Goal: Find specific page/section: Find specific page/section

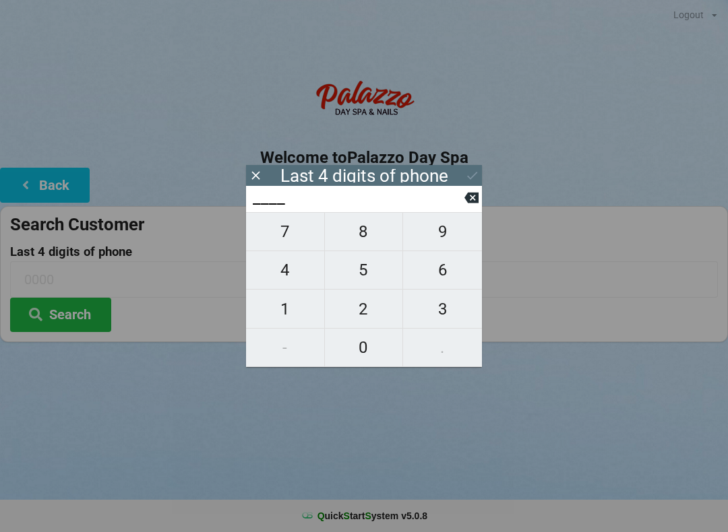
click at [364, 267] on span "5" at bounding box center [364, 270] width 78 height 28
type input "5___"
click at [285, 238] on span "7" at bounding box center [285, 232] width 78 height 28
type input "57__"
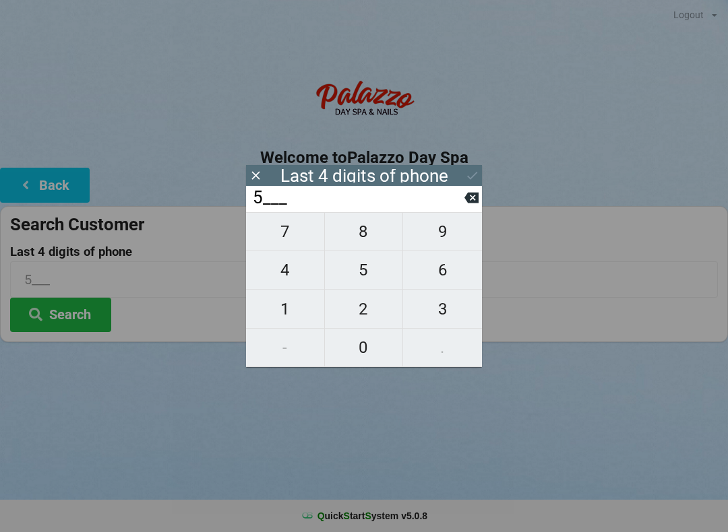
type input "57__"
click at [357, 268] on span "5" at bounding box center [364, 270] width 78 height 28
type input "575_"
click at [285, 238] on span "7" at bounding box center [285, 232] width 78 height 28
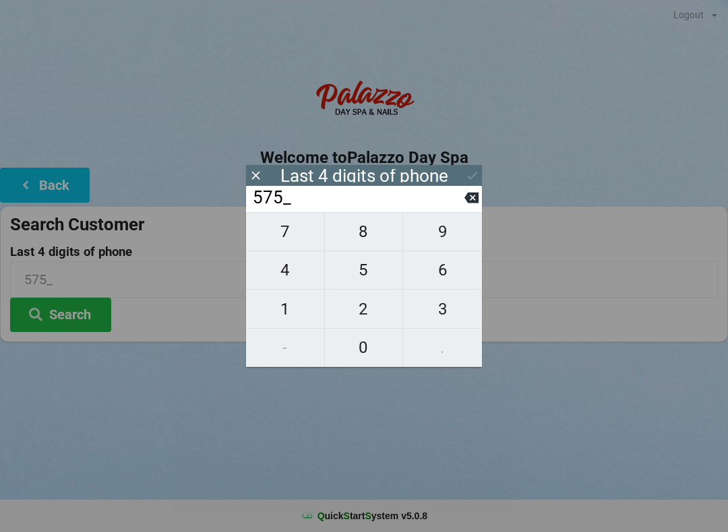
type input "5757"
click at [465, 180] on icon at bounding box center [472, 175] width 14 height 14
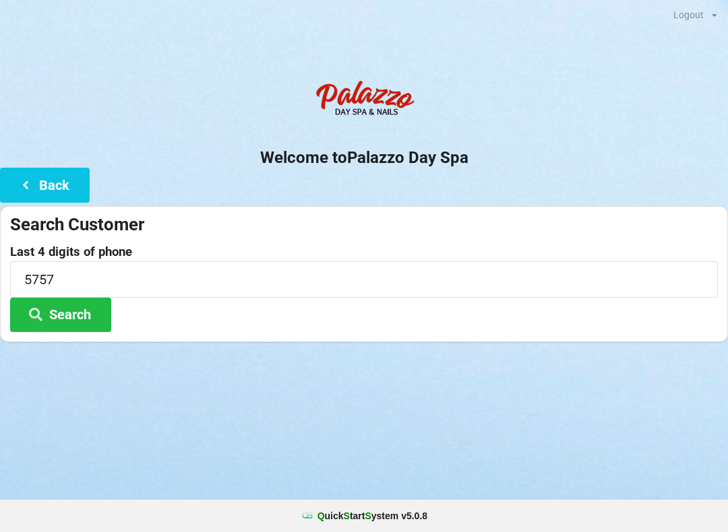
click at [75, 312] on button "Search" at bounding box center [60, 315] width 101 height 34
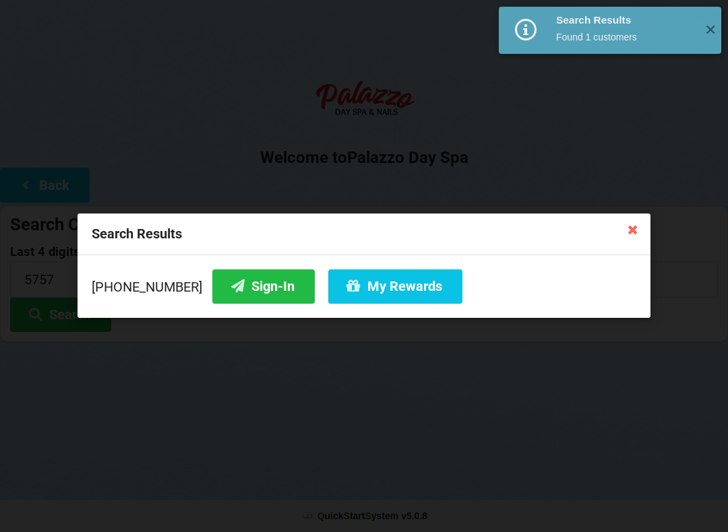
click at [251, 284] on button "Sign-In" at bounding box center [263, 286] width 102 height 34
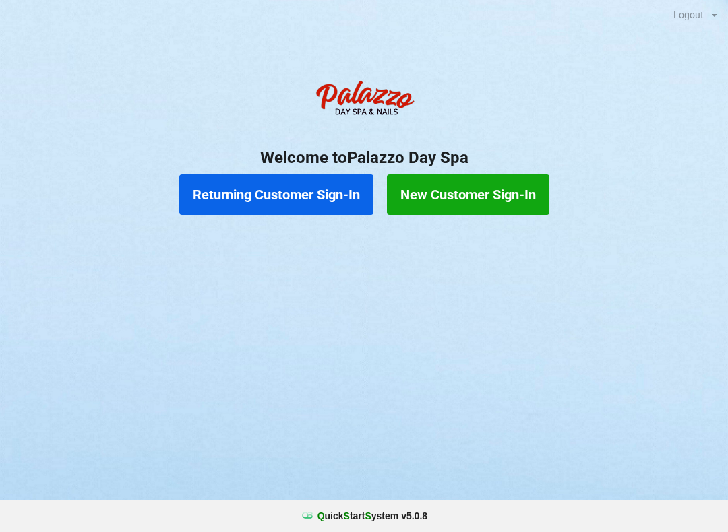
click at [470, 198] on button "New Customer Sign-In" at bounding box center [468, 194] width 162 height 40
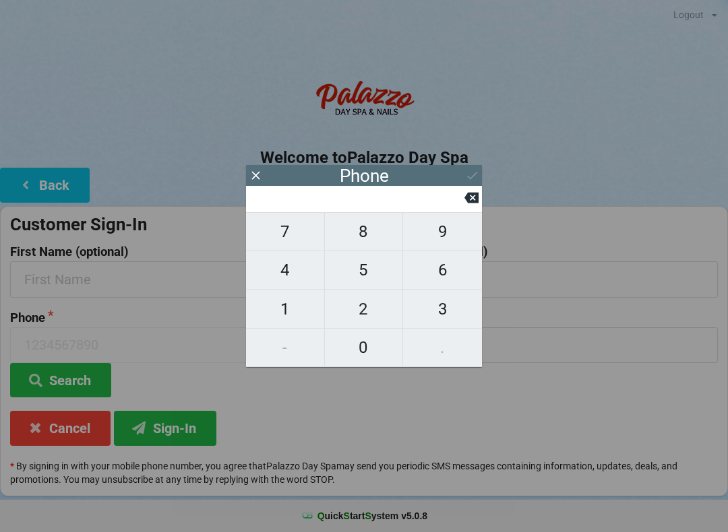
click at [282, 278] on span "4" at bounding box center [285, 270] width 78 height 28
type input "4"
click at [373, 346] on span "0" at bounding box center [364, 347] width 78 height 28
type input "40"
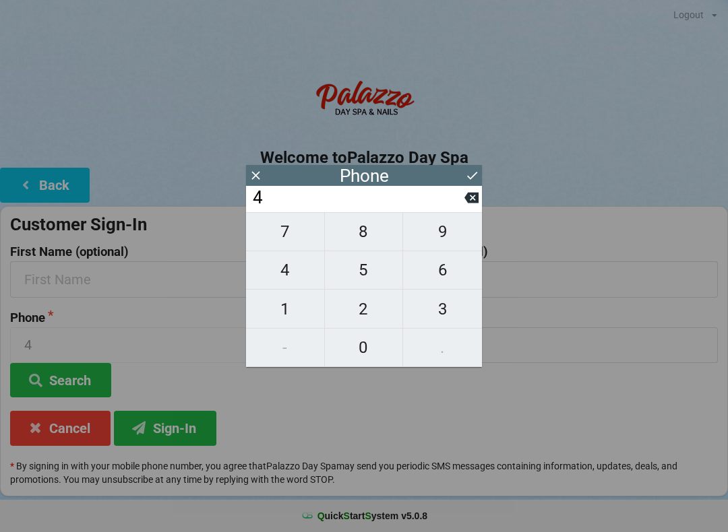
type input "40"
click at [296, 246] on span "7" at bounding box center [285, 232] width 78 height 28
type input "407"
click at [294, 280] on span "4" at bounding box center [285, 270] width 78 height 28
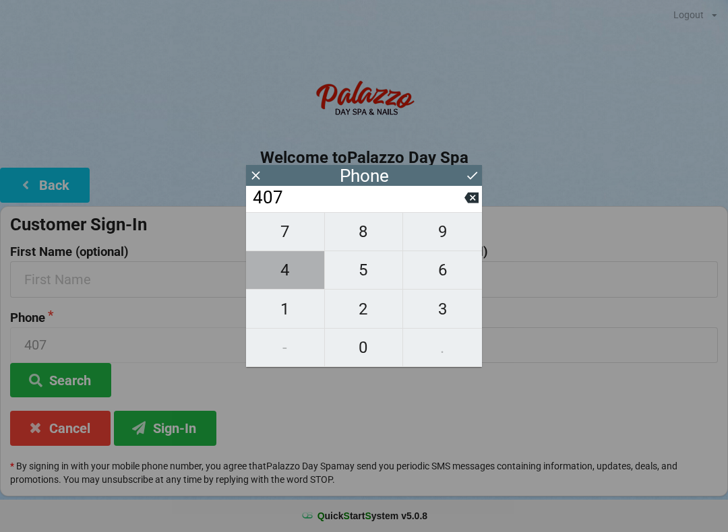
type input "4074"
click at [366, 245] on span "8" at bounding box center [364, 232] width 78 height 28
type input "40748"
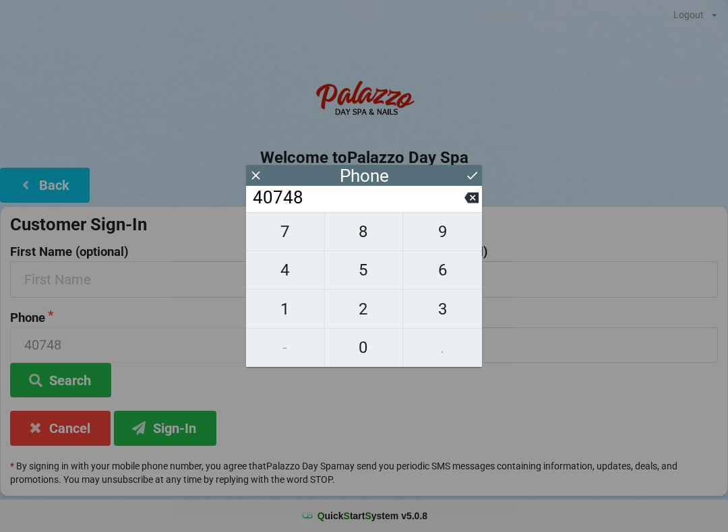
click at [435, 274] on span "6" at bounding box center [442, 270] width 79 height 28
type input "407486"
click at [363, 241] on span "8" at bounding box center [364, 232] width 78 height 28
type input "4074868"
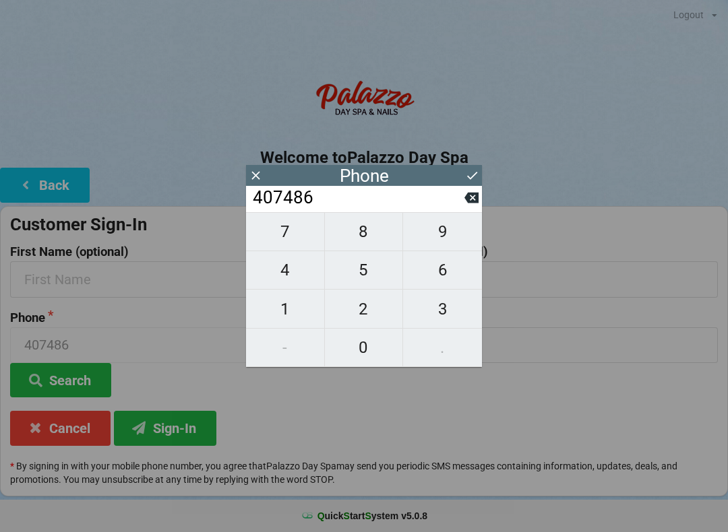
type input "4074868"
click at [368, 315] on span "2" at bounding box center [364, 309] width 78 height 28
type input "40748682"
click at [287, 314] on span "1" at bounding box center [285, 309] width 78 height 28
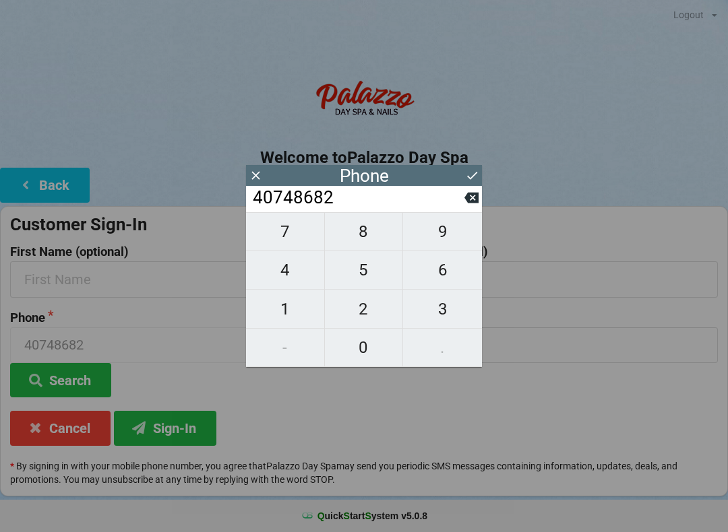
type input "407486821"
click at [353, 306] on span "2" at bounding box center [364, 309] width 78 height 28
type input "4074868212"
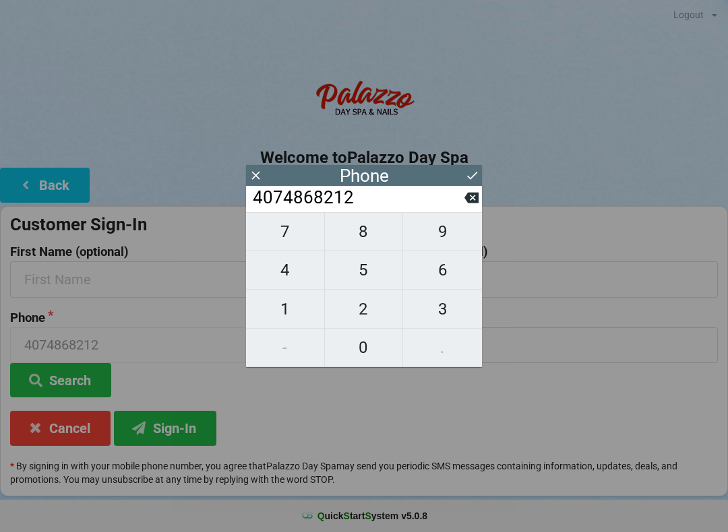
click at [470, 179] on icon at bounding box center [472, 176] width 10 height 8
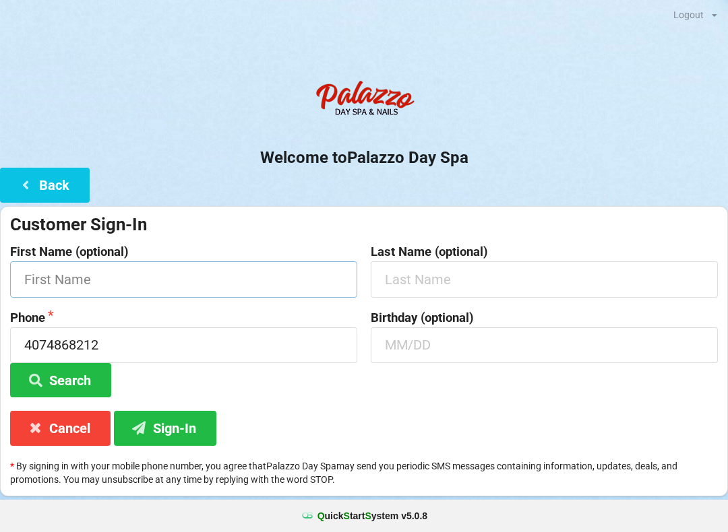
click at [191, 283] on input "text" at bounding box center [183, 279] width 347 height 36
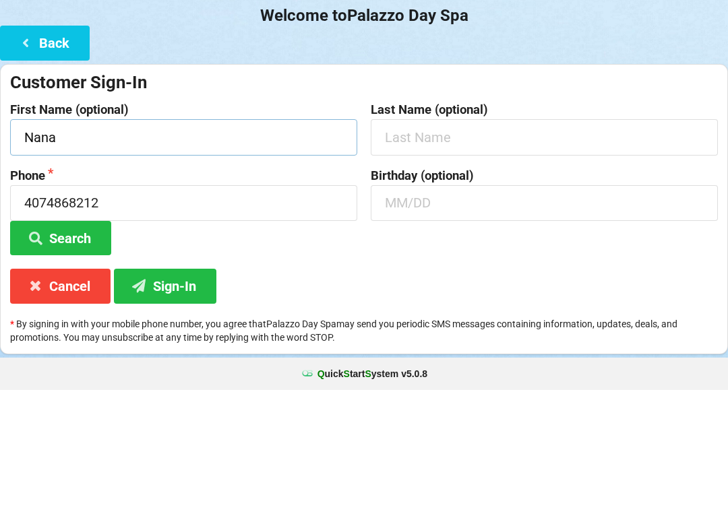
type input "Nana"
click at [456, 261] on input "text" at bounding box center [544, 279] width 347 height 36
type input "G"
click at [435, 327] on input "text" at bounding box center [544, 345] width 347 height 36
click at [74, 363] on button "Search" at bounding box center [60, 380] width 101 height 34
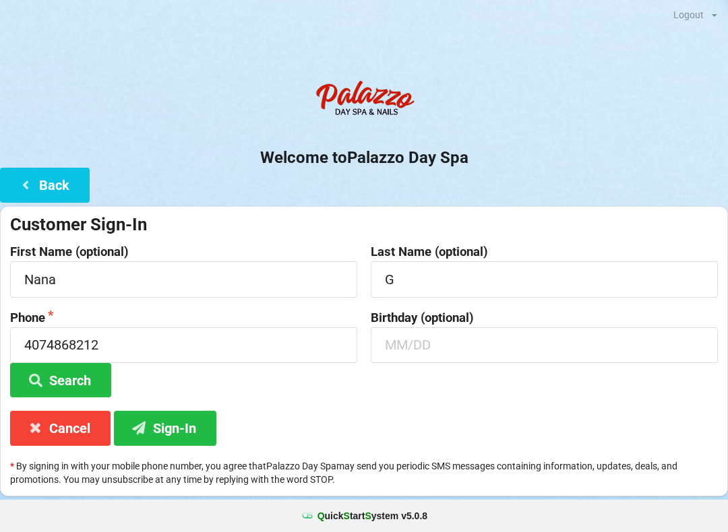
click at [180, 429] on button "Sign-In" at bounding box center [165, 428] width 102 height 34
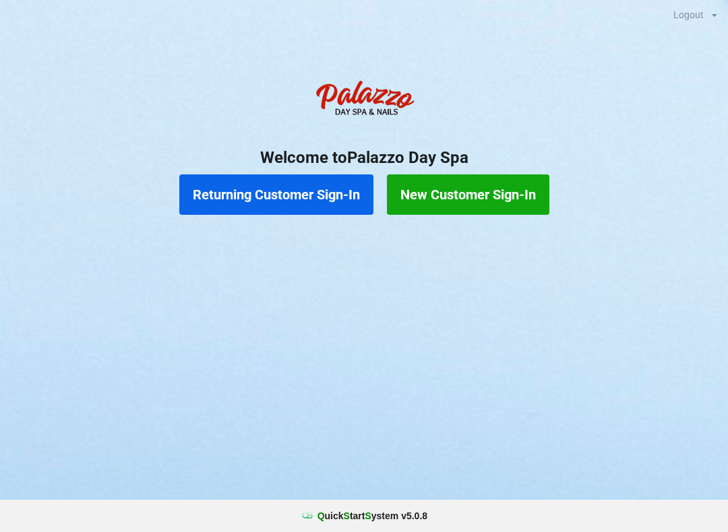
click at [326, 178] on button "Returning Customer Sign-In" at bounding box center [276, 194] width 194 height 40
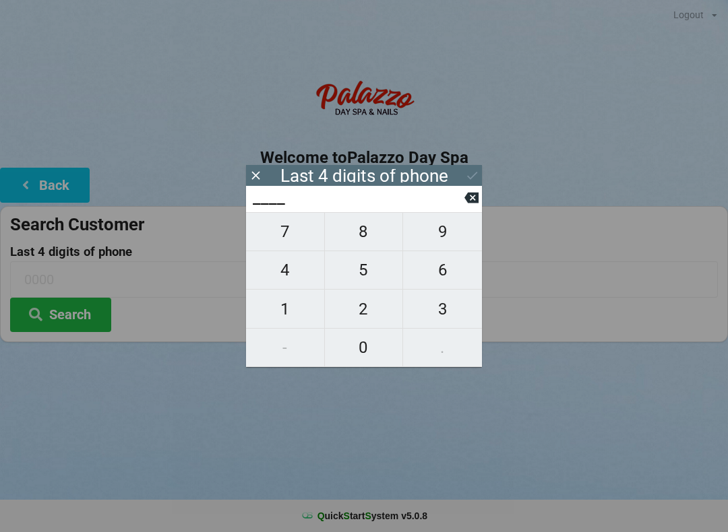
click at [296, 311] on span "1" at bounding box center [285, 309] width 78 height 28
type input "1___"
click at [304, 277] on span "4" at bounding box center [285, 270] width 78 height 28
type input "14__"
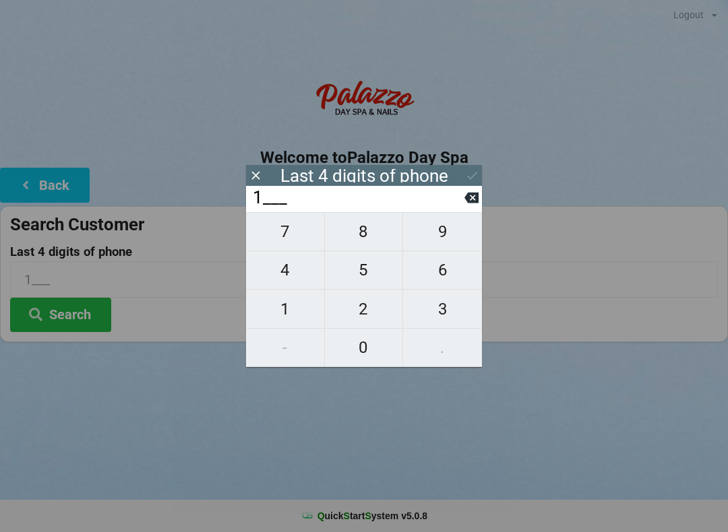
type input "14__"
click at [387, 233] on span "8" at bounding box center [364, 232] width 78 height 28
type input "148_"
click at [279, 282] on span "4" at bounding box center [285, 270] width 78 height 28
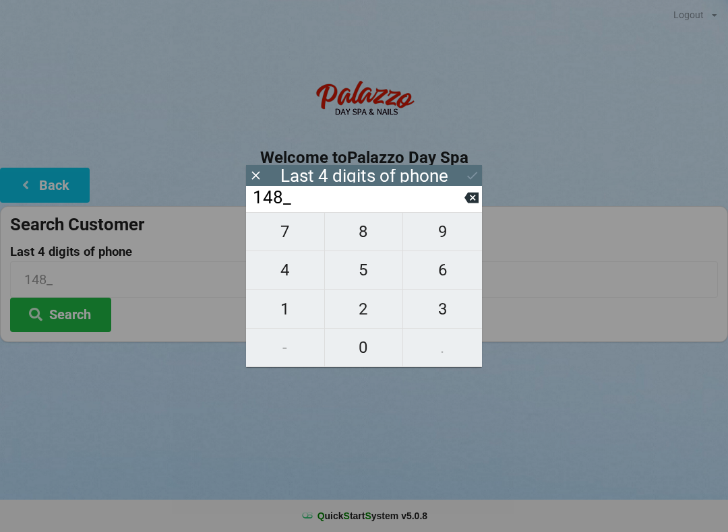
type input "1484"
click at [472, 181] on icon at bounding box center [472, 175] width 14 height 14
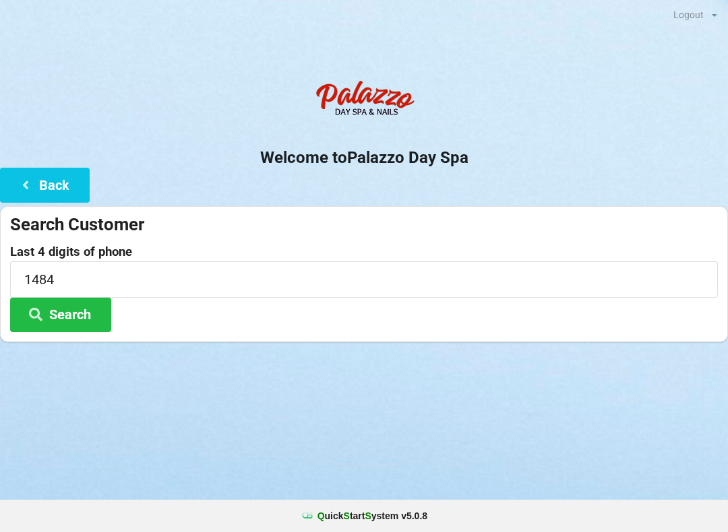
click at [66, 324] on button "Search" at bounding box center [60, 315] width 101 height 34
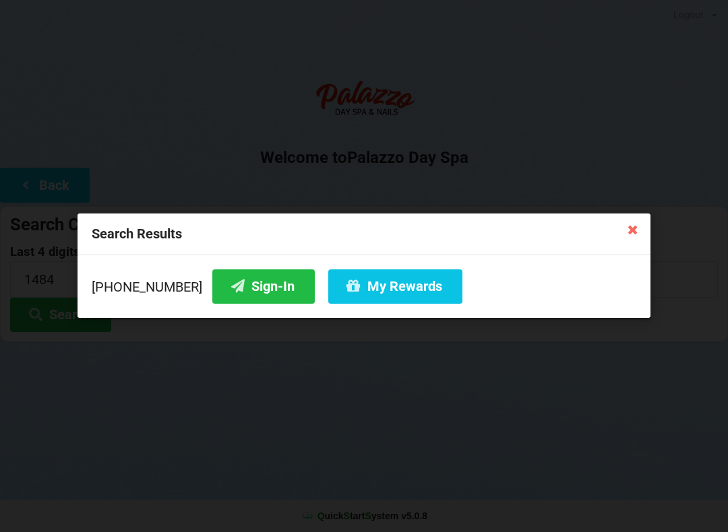
click at [244, 285] on button "Sign-In" at bounding box center [263, 286] width 102 height 34
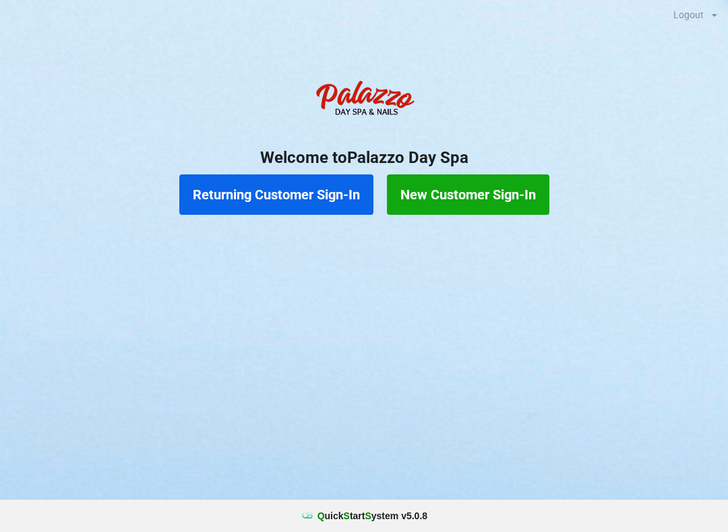
click at [295, 196] on button "Returning Customer Sign-In" at bounding box center [276, 194] width 194 height 40
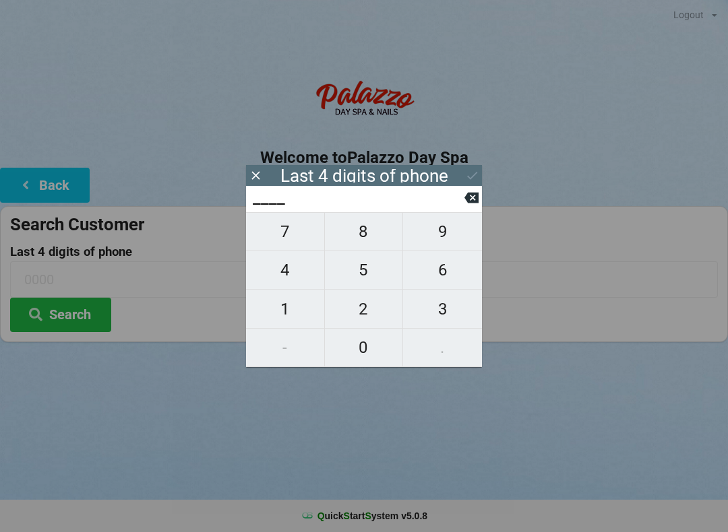
click at [288, 236] on span "7" at bounding box center [285, 232] width 78 height 28
type input "7___"
click at [359, 314] on span "2" at bounding box center [364, 309] width 78 height 28
type input "72__"
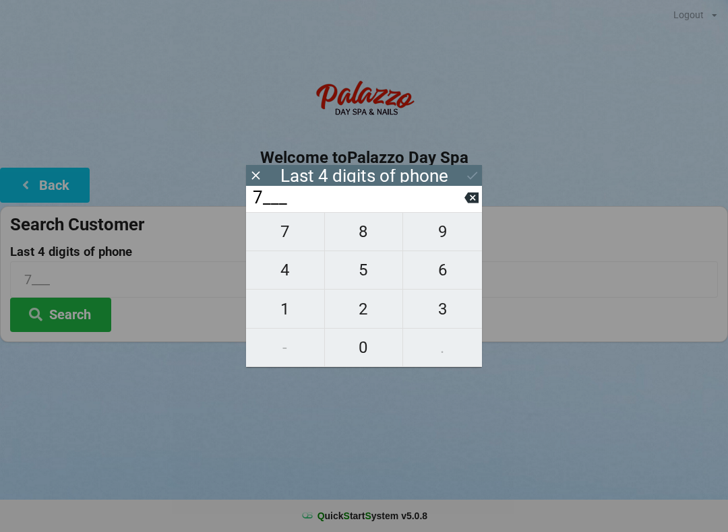
type input "72__"
click at [435, 313] on span "3" at bounding box center [442, 309] width 79 height 28
type input "723_"
click at [279, 313] on span "1" at bounding box center [285, 309] width 78 height 28
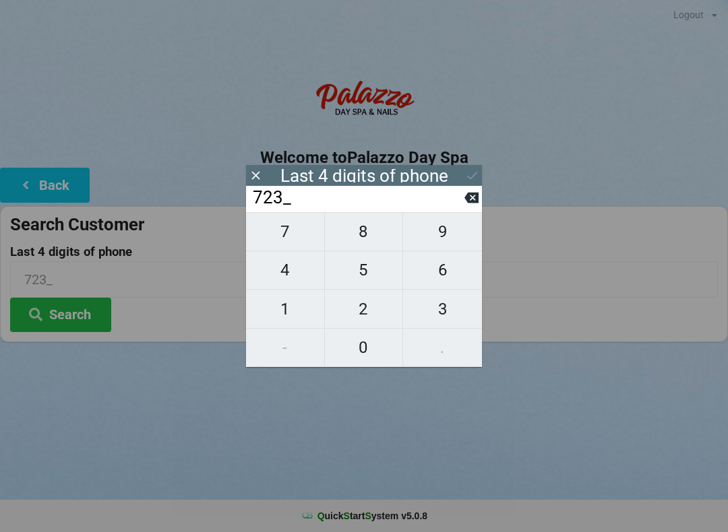
type input "7231"
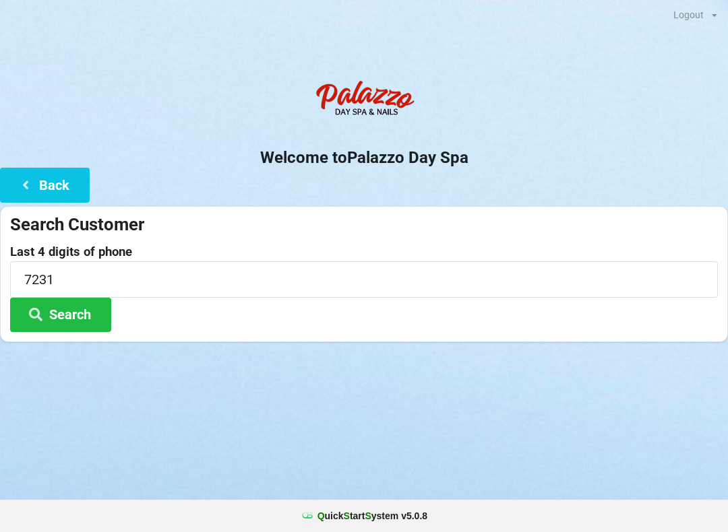
click at [82, 313] on button "Search" at bounding box center [60, 315] width 101 height 34
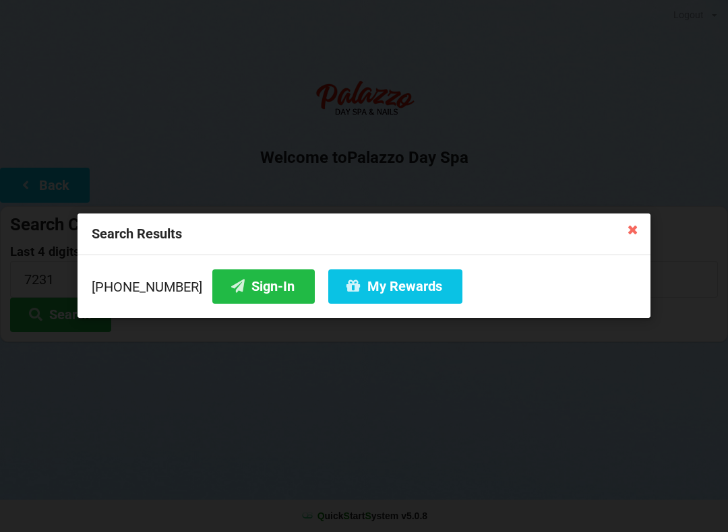
click at [251, 295] on button "Sign-In" at bounding box center [263, 286] width 102 height 34
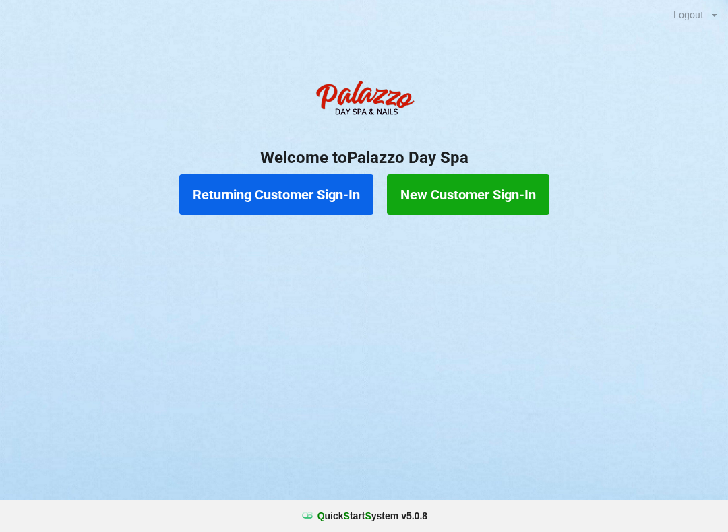
click at [313, 181] on button "Returning Customer Sign-In" at bounding box center [276, 194] width 194 height 40
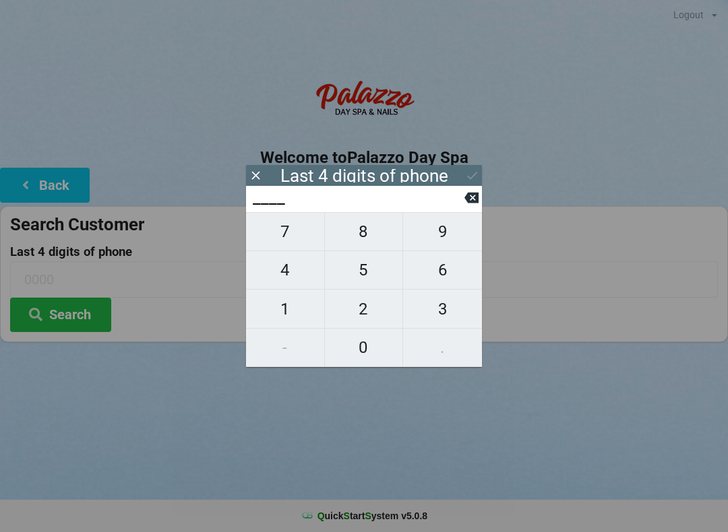
click at [286, 273] on span "4" at bounding box center [285, 270] width 78 height 28
type input "4___"
click at [372, 352] on span "0" at bounding box center [364, 347] width 78 height 28
type input "40__"
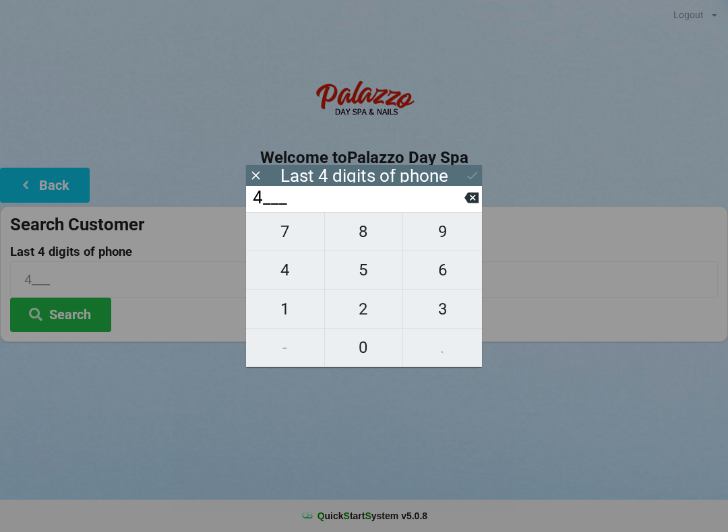
type input "40__"
click at [308, 238] on span "7" at bounding box center [285, 232] width 78 height 28
type input "407_"
click at [447, 276] on span "6" at bounding box center [442, 270] width 79 height 28
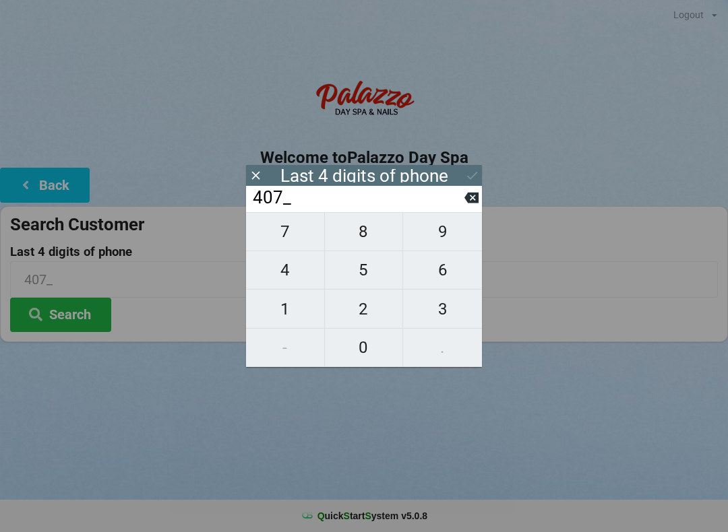
type input "4076"
click at [377, 241] on div "7 8 9 4 5 6 1 2 3 - 0 ." at bounding box center [364, 289] width 236 height 155
click at [472, 196] on icon at bounding box center [471, 198] width 14 height 14
click at [467, 203] on icon at bounding box center [471, 198] width 14 height 11
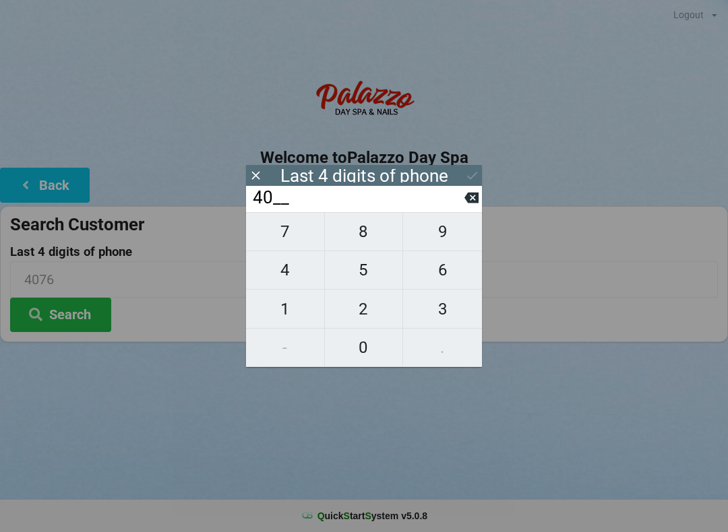
click at [468, 203] on icon at bounding box center [471, 198] width 14 height 11
click at [468, 198] on icon at bounding box center [471, 198] width 14 height 11
click at [469, 199] on icon at bounding box center [471, 198] width 14 height 11
click at [279, 279] on span "4" at bounding box center [285, 270] width 78 height 28
type input "4___"
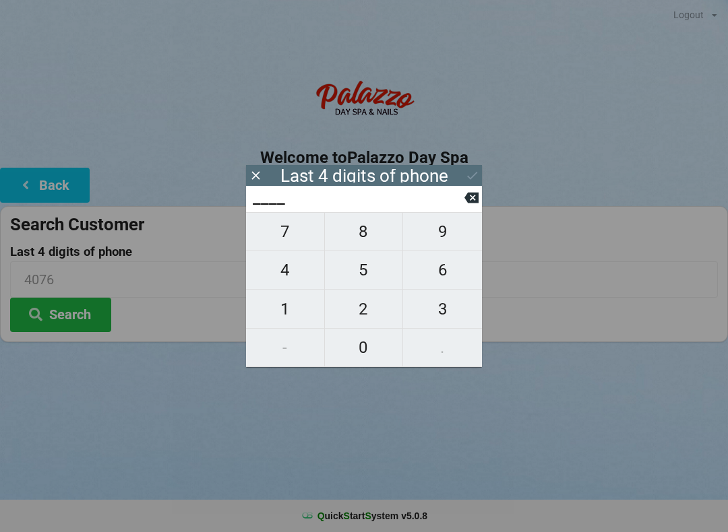
type input "4___"
click at [451, 234] on span "9" at bounding box center [442, 232] width 79 height 28
type input "49__"
click at [301, 237] on span "7" at bounding box center [285, 232] width 78 height 28
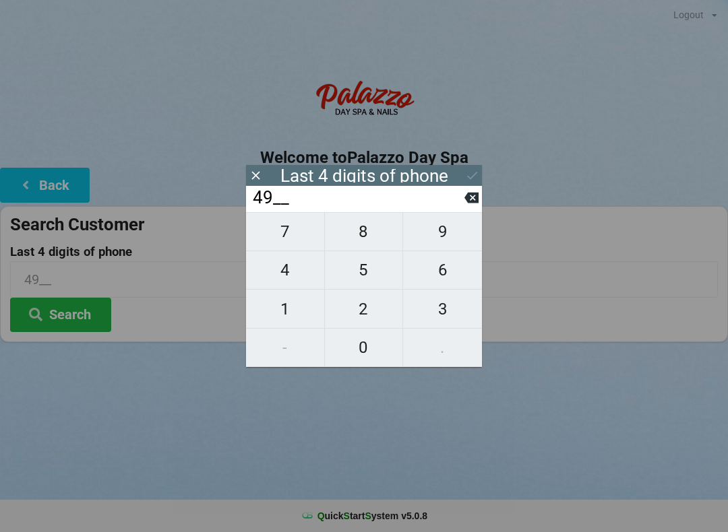
type input "497_"
click at [357, 266] on span "5" at bounding box center [364, 270] width 78 height 28
type input "4975"
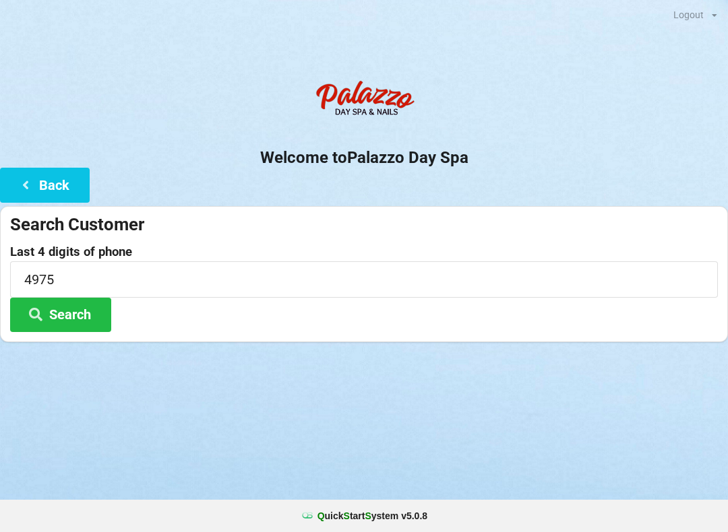
click at [464, 163] on h2 "Welcome to [GEOGRAPHIC_DATA]" at bounding box center [364, 158] width 728 height 21
click at [80, 319] on button "Search" at bounding box center [60, 315] width 101 height 34
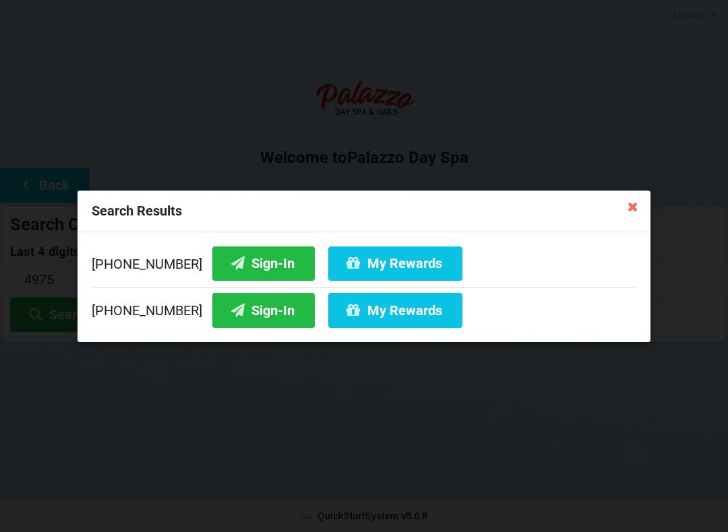
click at [240, 265] on button "Sign-In" at bounding box center [263, 263] width 102 height 34
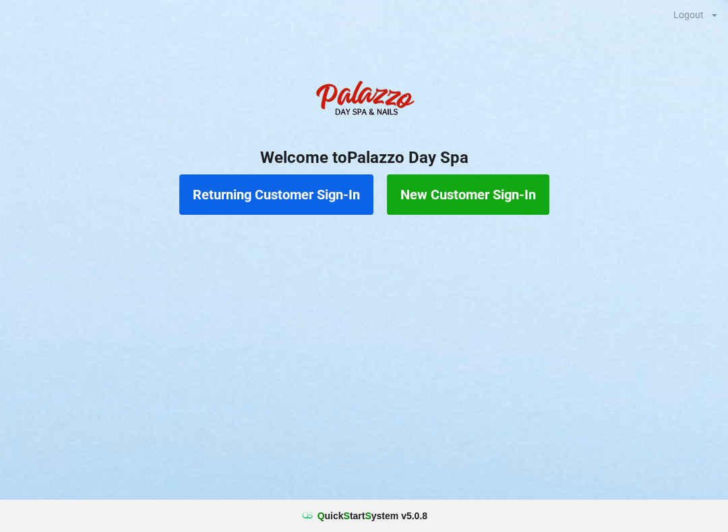
click at [306, 210] on button "Returning Customer Sign-In" at bounding box center [276, 194] width 194 height 40
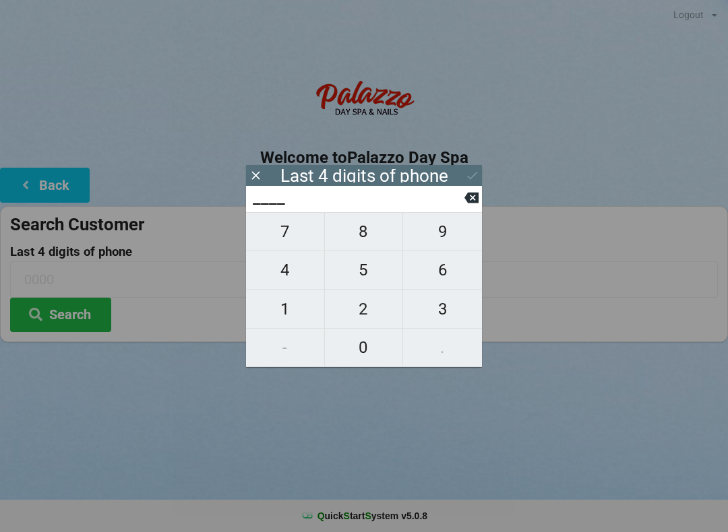
click at [443, 243] on span "9" at bounding box center [442, 232] width 79 height 28
type input "9___"
click at [375, 272] on span "5" at bounding box center [364, 270] width 78 height 28
type input "95__"
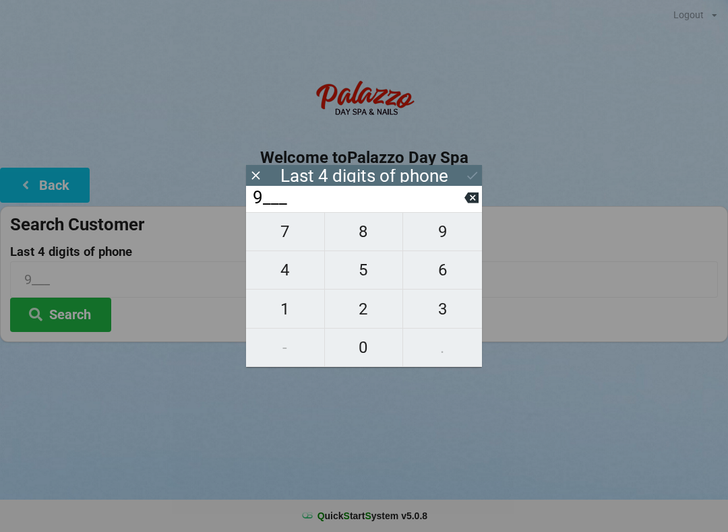
type input "95__"
click at [377, 276] on span "5" at bounding box center [364, 270] width 78 height 28
type input "955_"
click at [370, 280] on span "5" at bounding box center [364, 270] width 78 height 28
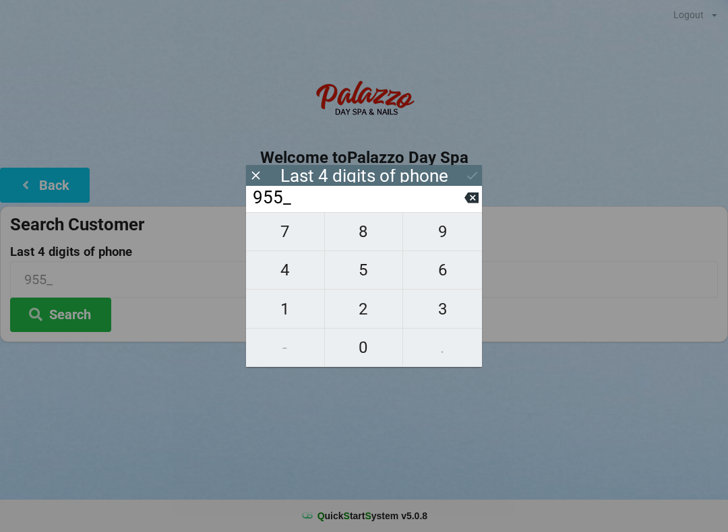
type input "9555"
click at [472, 203] on icon at bounding box center [471, 198] width 14 height 11
click at [466, 205] on icon at bounding box center [471, 198] width 14 height 14
click at [472, 200] on icon at bounding box center [471, 198] width 14 height 11
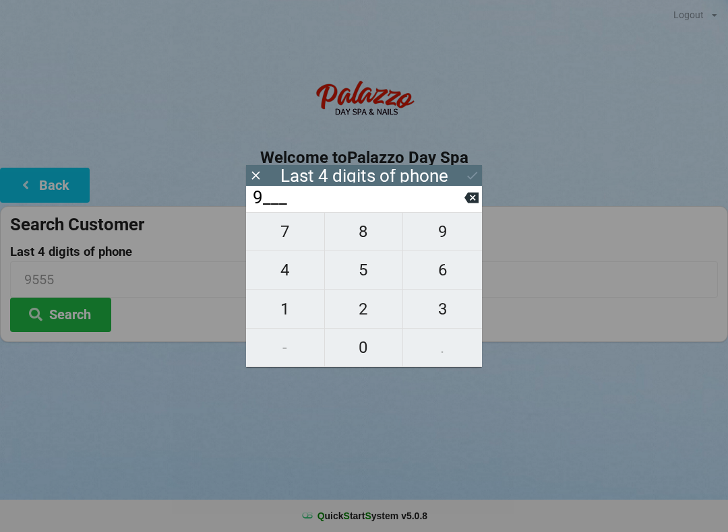
click at [472, 203] on icon at bounding box center [471, 198] width 14 height 14
click at [477, 202] on icon at bounding box center [471, 198] width 14 height 11
click at [366, 245] on span "8" at bounding box center [364, 232] width 78 height 28
type input "8___"
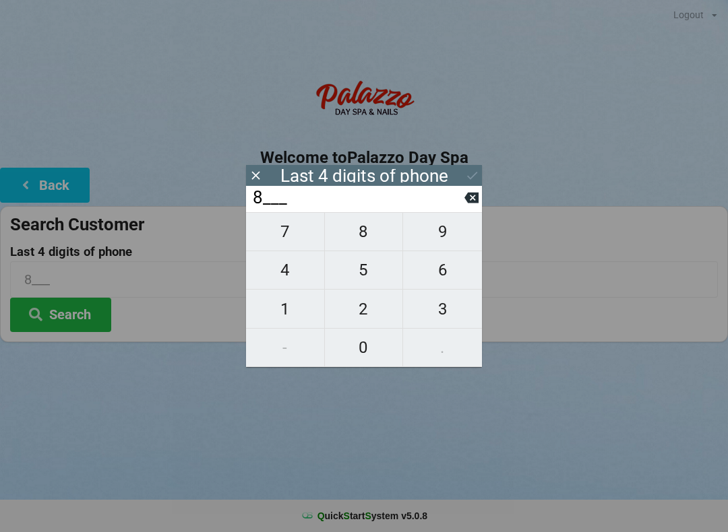
click at [360, 346] on span "0" at bounding box center [364, 347] width 78 height 28
type input "80__"
click at [371, 271] on span "5" at bounding box center [364, 270] width 78 height 28
type input "805_"
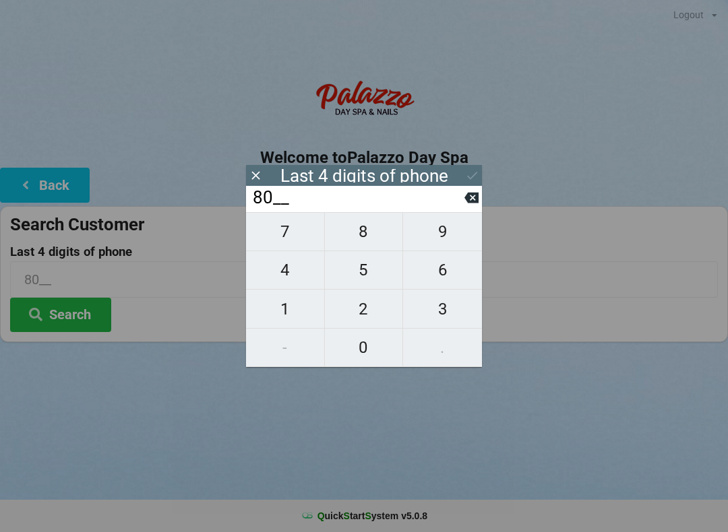
type input "805_"
click at [363, 306] on span "2" at bounding box center [364, 309] width 78 height 28
type input "8052"
click at [474, 175] on icon at bounding box center [472, 176] width 10 height 8
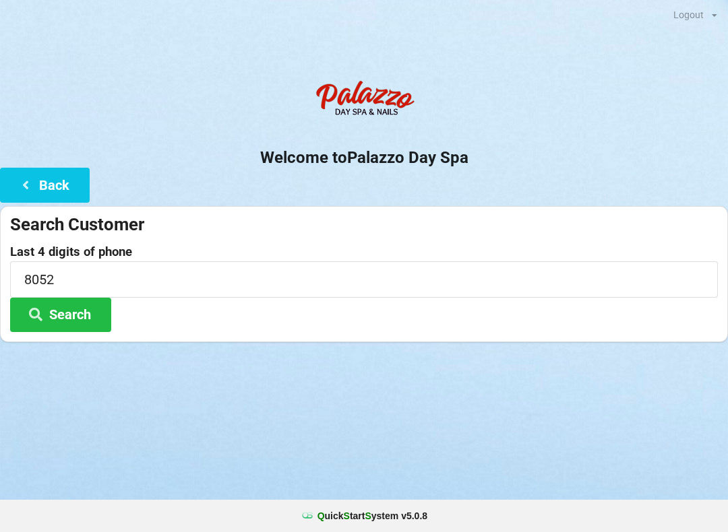
click at [94, 323] on button "Search" at bounding box center [60, 315] width 101 height 34
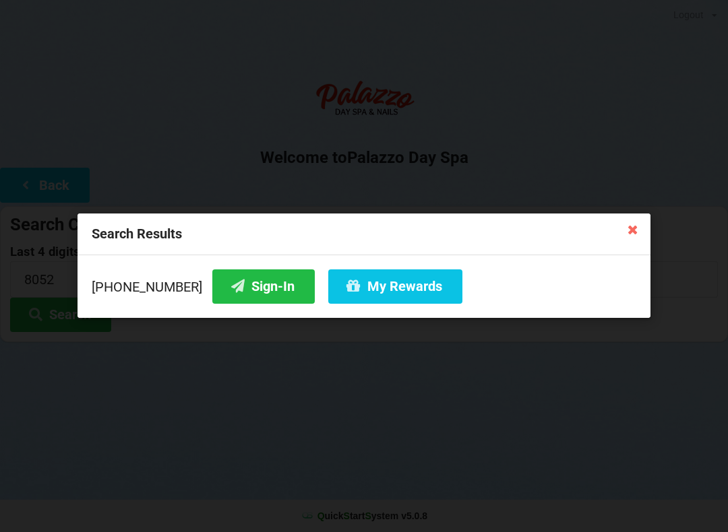
click at [350, 293] on button "My Rewards" at bounding box center [395, 286] width 134 height 34
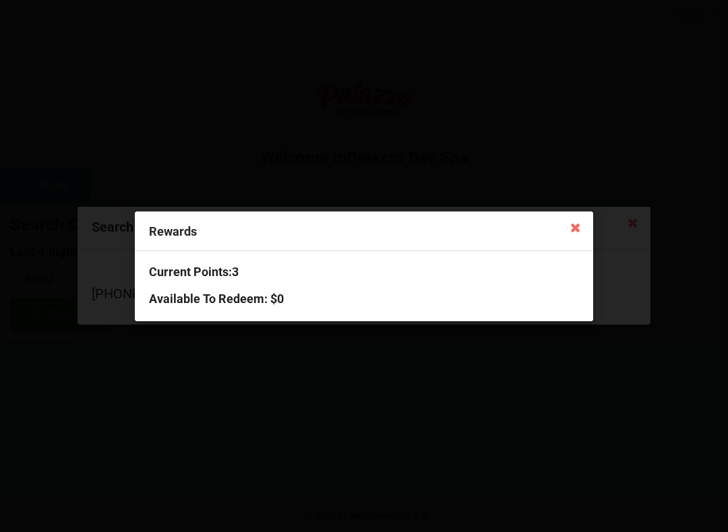
click at [565, 234] on icon at bounding box center [576, 227] width 22 height 22
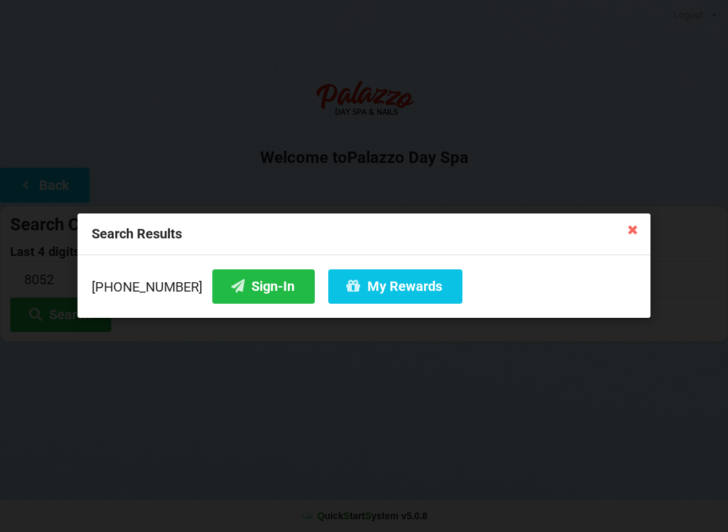
click at [230, 294] on button "Sign-In" at bounding box center [263, 286] width 102 height 34
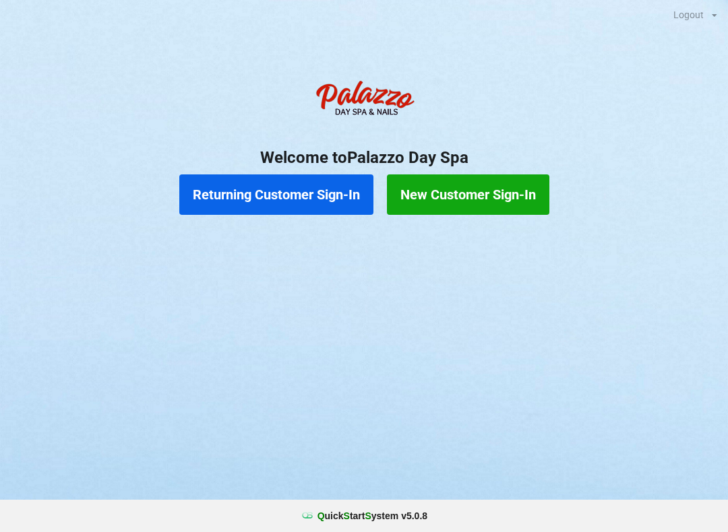
click at [296, 199] on button "Returning Customer Sign-In" at bounding box center [276, 194] width 194 height 40
